Goal: Transaction & Acquisition: Purchase product/service

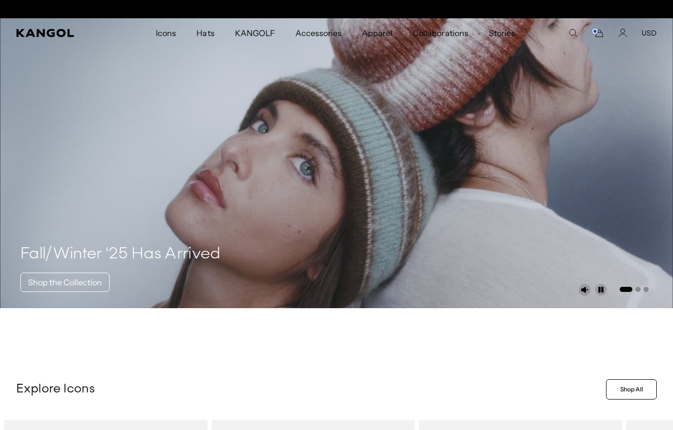
scroll to position [0, 209]
click at [572, 32] on icon "Search here" at bounding box center [572, 32] width 9 height 9
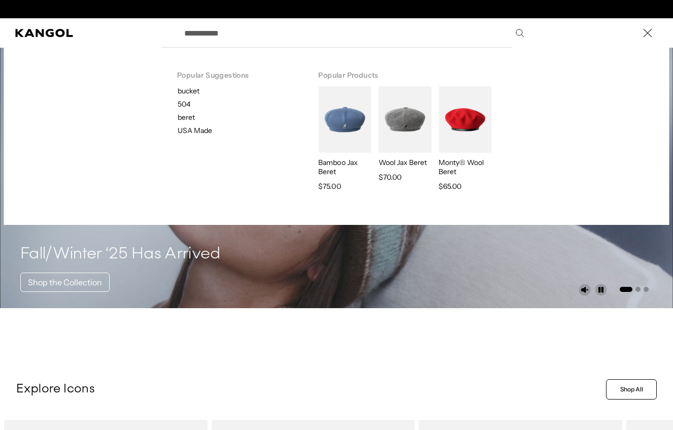
scroll to position [0, 0]
click at [183, 117] on p "beret" at bounding box center [240, 117] width 124 height 9
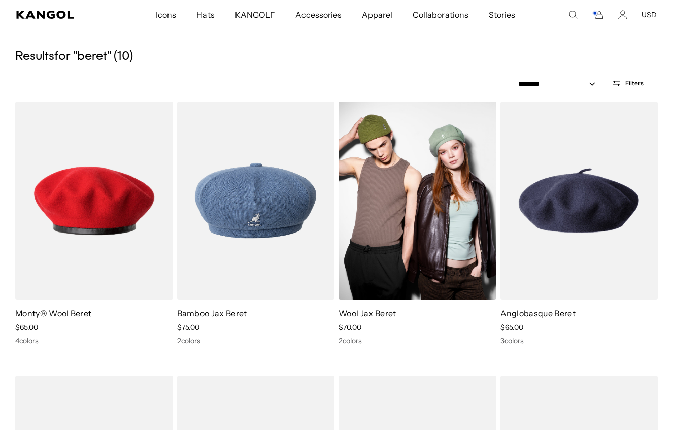
click at [410, 267] on img at bounding box center [417, 200] width 158 height 198
